Goal: Navigation & Orientation: Find specific page/section

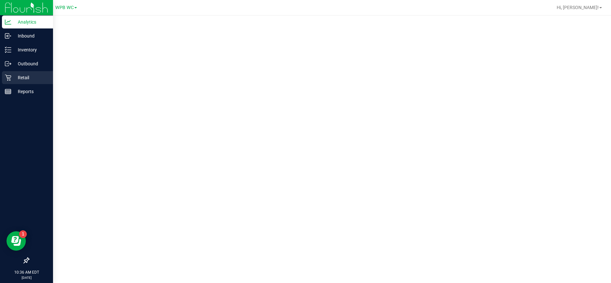
click at [22, 76] on p "Retail" at bounding box center [30, 78] width 39 height 8
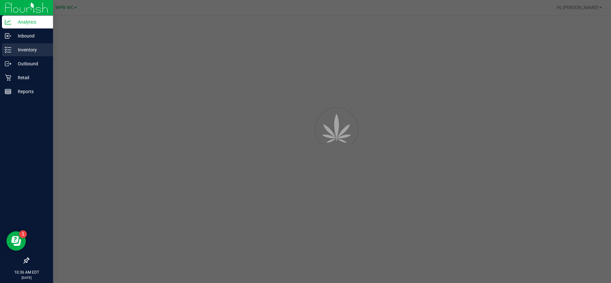
click at [25, 52] on p "Inventory" at bounding box center [30, 50] width 39 height 8
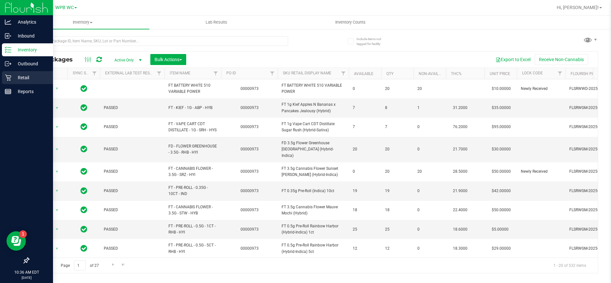
click at [20, 82] on div "Retail" at bounding box center [27, 77] width 51 height 13
